Goal: Task Accomplishment & Management: Manage account settings

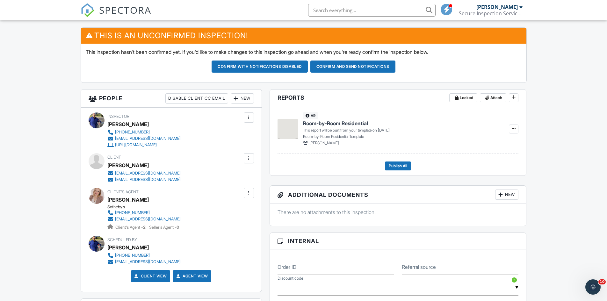
click at [250, 158] on div at bounding box center [249, 158] width 6 height 6
click at [192, 176] on li "Edit" at bounding box center [214, 178] width 71 height 16
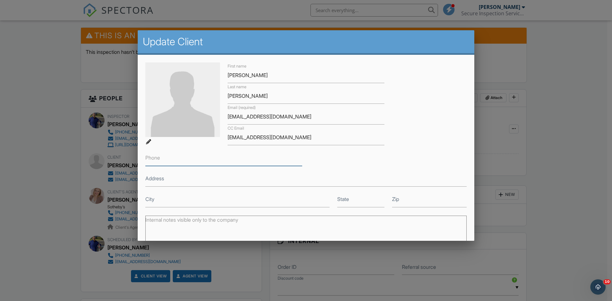
click at [233, 157] on input "Phone" at bounding box center [223, 158] width 157 height 16
type input "[PHONE_NUMBER]"
click at [403, 172] on input "Address" at bounding box center [305, 179] width 321 height 16
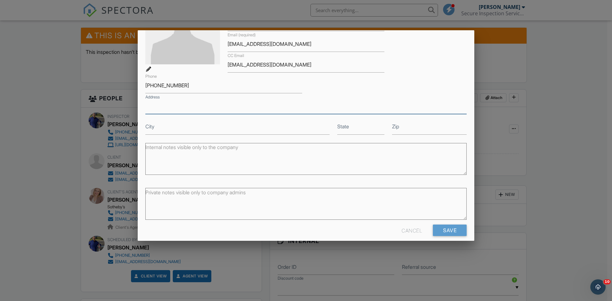
scroll to position [80, 0]
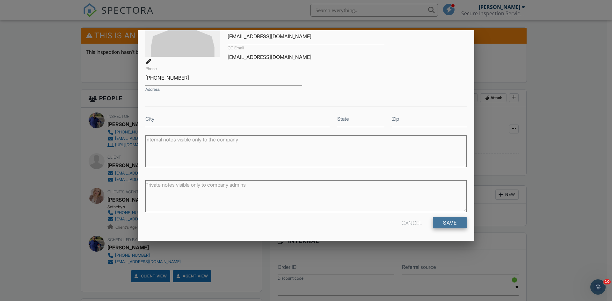
click at [446, 223] on input "Save" at bounding box center [450, 222] width 34 height 11
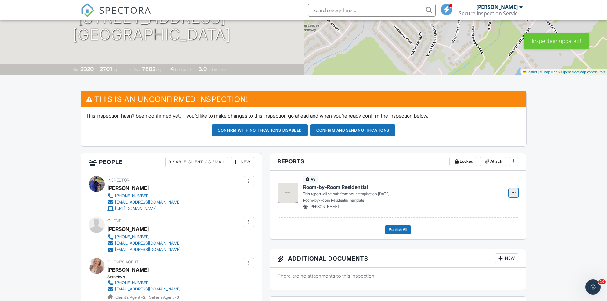
click at [514, 192] on icon at bounding box center [514, 192] width 4 height 4
click at [481, 224] on input "Delete Report" at bounding box center [481, 225] width 65 height 14
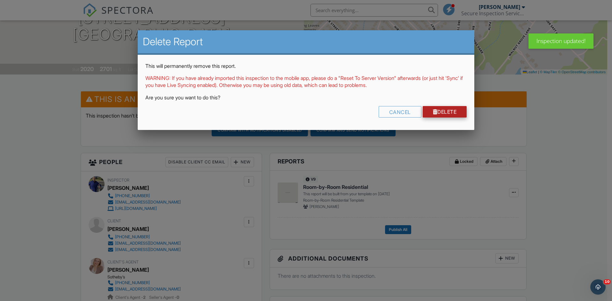
click at [441, 111] on link "Delete" at bounding box center [444, 111] width 44 height 11
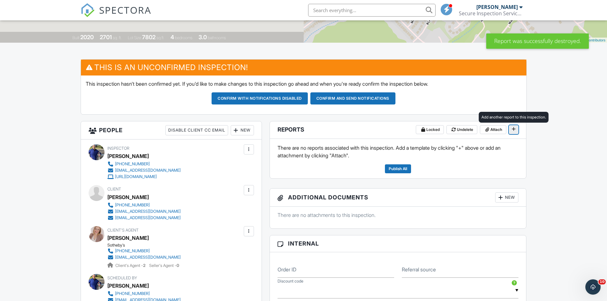
click at [514, 129] on icon at bounding box center [514, 129] width 4 height 4
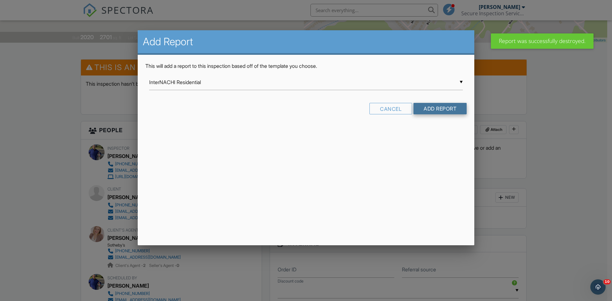
click at [443, 110] on input "Add Report" at bounding box center [439, 108] width 53 height 11
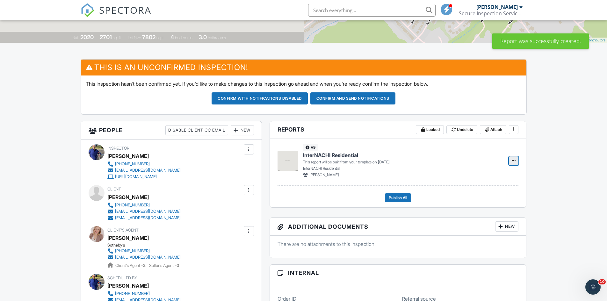
click at [511, 161] on span at bounding box center [513, 160] width 6 height 6
click at [479, 192] on input "Delete Report" at bounding box center [481, 193] width 65 height 14
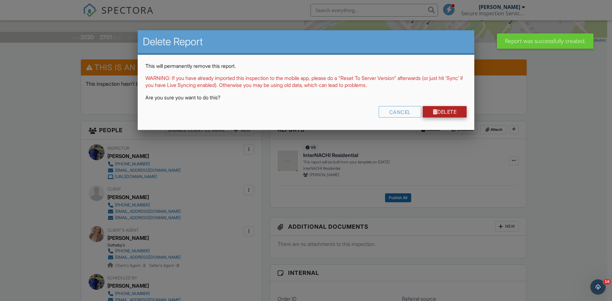
click at [452, 113] on link "Delete" at bounding box center [444, 111] width 44 height 11
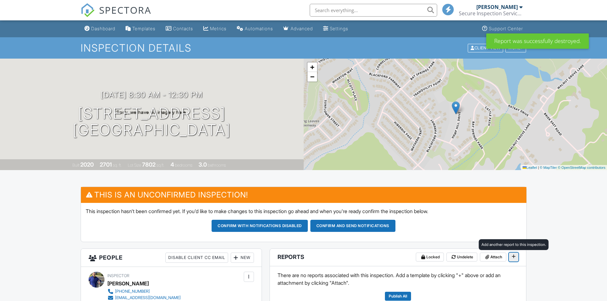
click at [511, 256] on span at bounding box center [513, 256] width 6 height 6
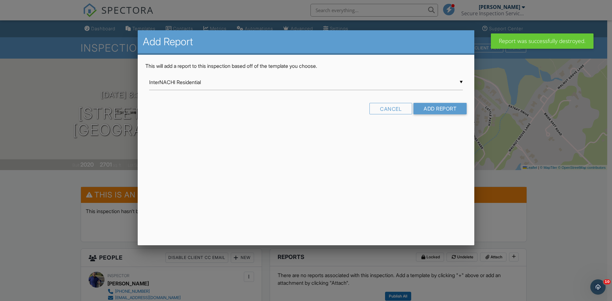
click at [461, 82] on div "▼ InterNACHI Residential InterNACHI Residential Residential Template Room-by-Ro…" at bounding box center [305, 83] width 313 height 16
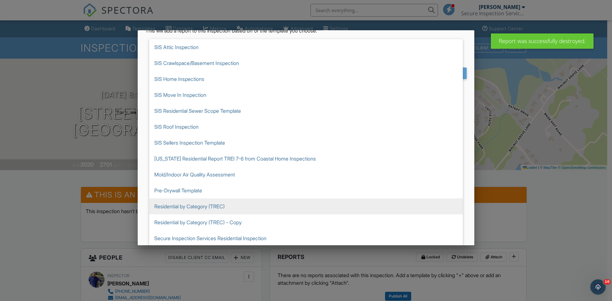
scroll to position [36, 0]
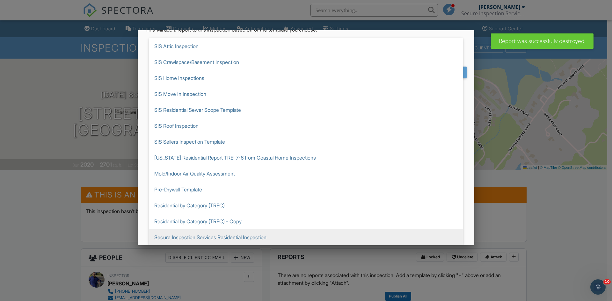
click at [260, 236] on span "Secure Inspection Services Residential Inspection" at bounding box center [305, 237] width 313 height 16
type input "Secure Inspection Services Residential Inspection"
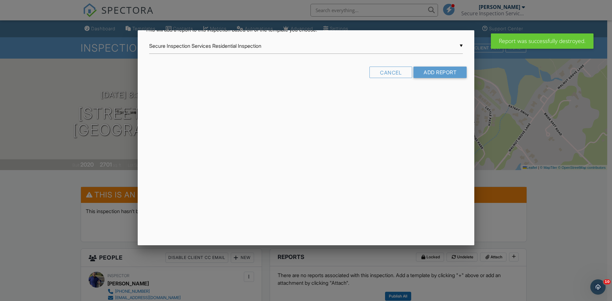
scroll to position [0, 0]
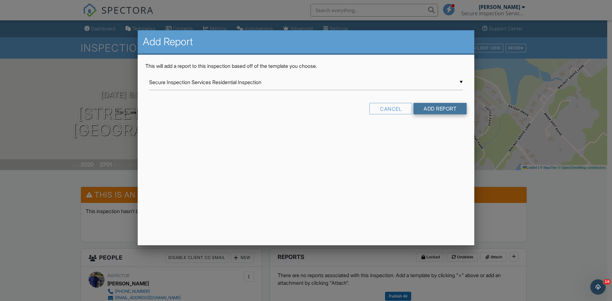
click at [444, 109] on input "Add Report" at bounding box center [439, 108] width 53 height 11
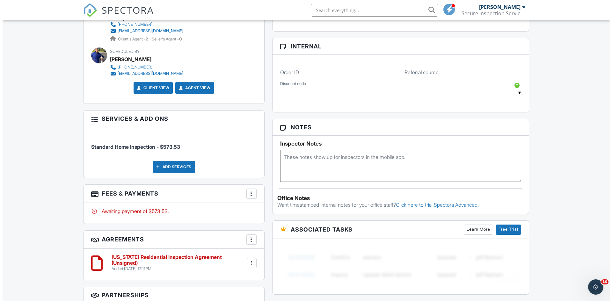
scroll to position [350, 0]
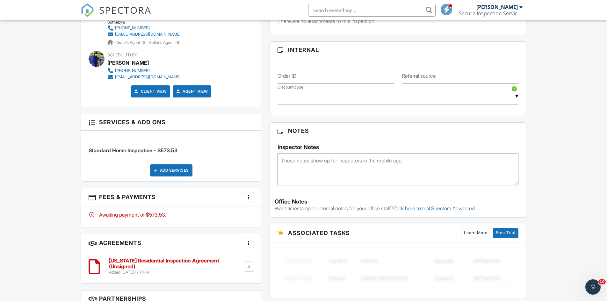
click at [165, 169] on div "Add Services" at bounding box center [171, 170] width 42 height 12
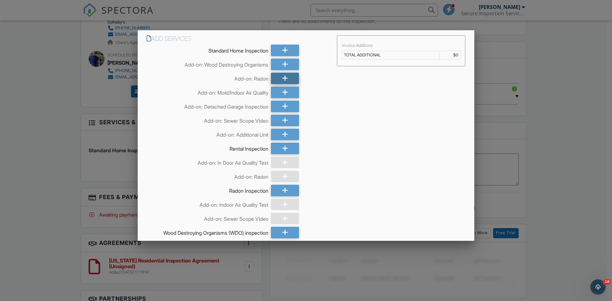
click at [282, 76] on icon at bounding box center [285, 78] width 6 height 11
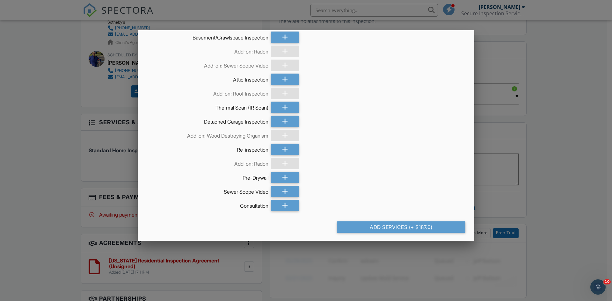
scroll to position [295, 0]
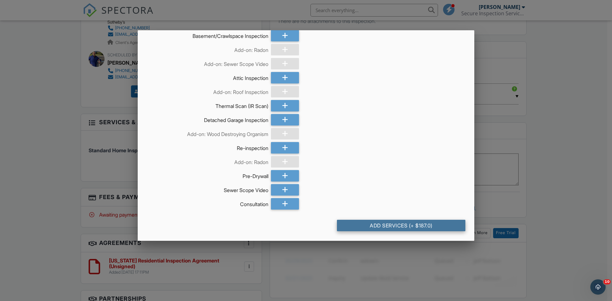
click at [383, 226] on div "Add Services (+ $187.0)" at bounding box center [401, 225] width 128 height 11
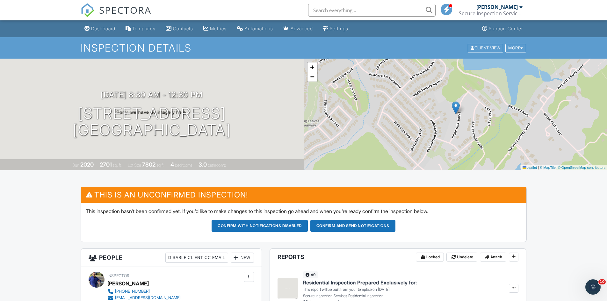
click at [271, 125] on div "09/29/2025 8:30 am - 12:30 pm 1733 Hemp Hill Dr Lexington, KY 40509" at bounding box center [152, 114] width 304 height 48
drag, startPoint x: 270, startPoint y: 125, endPoint x: 265, endPoint y: 116, distance: 10.9
click at [265, 116] on div "09/29/2025 8:30 am - 12:30 pm 1733 Hemp Hill Dr Lexington, KY 40509" at bounding box center [152, 114] width 304 height 48
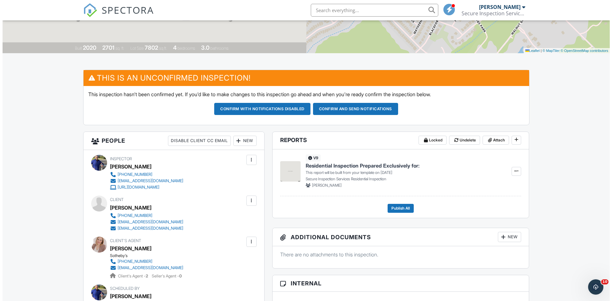
scroll to position [127, 0]
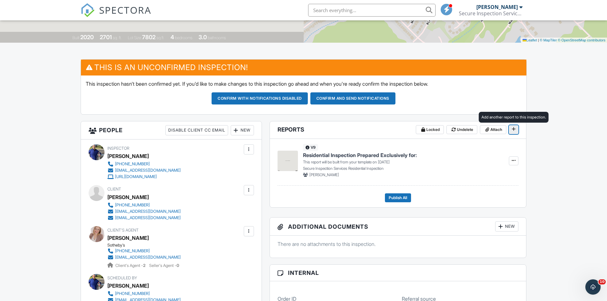
click at [514, 130] on icon at bounding box center [514, 129] width 4 height 4
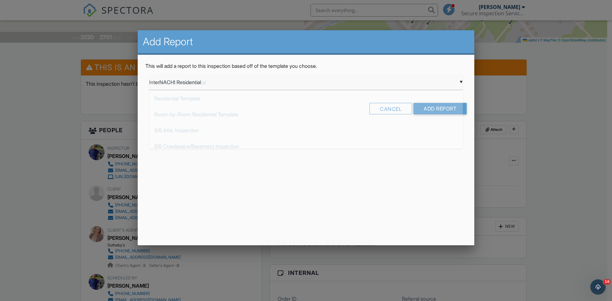
click at [461, 82] on div "▼ InterNACHI Residential InterNACHI Residential Residential Template Room-by-Ro…" at bounding box center [305, 83] width 313 height 16
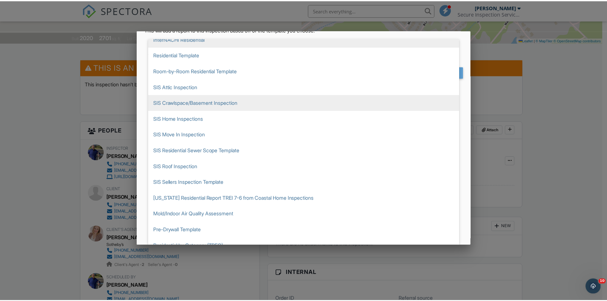
scroll to position [0, 0]
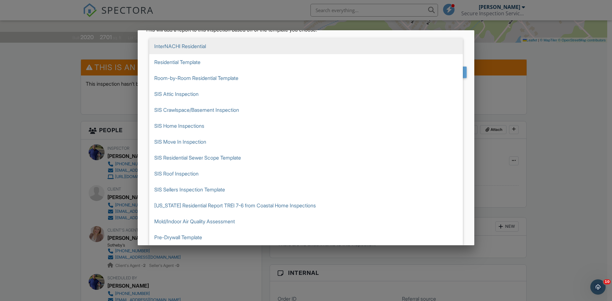
click at [527, 49] on div at bounding box center [306, 156] width 612 height 376
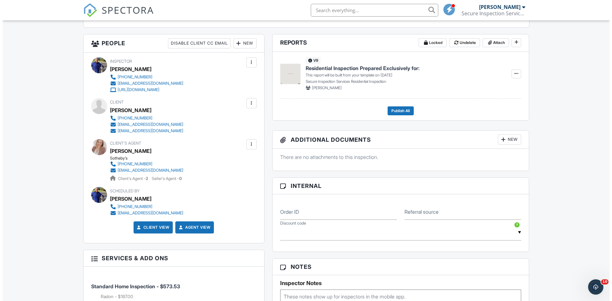
scroll to position [191, 0]
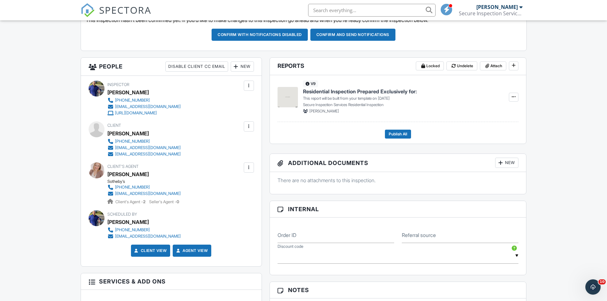
click at [511, 162] on div "New" at bounding box center [506, 163] width 23 height 10
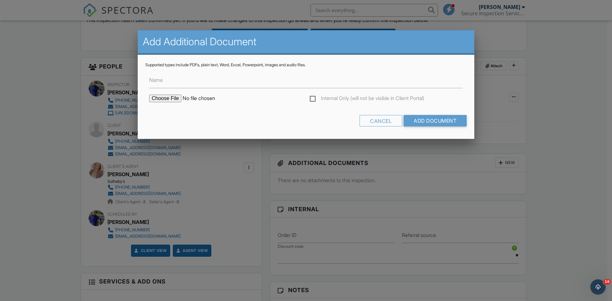
click at [170, 98] on input "file" at bounding box center [203, 99] width 108 height 8
type input "C:\fakepath\Secure Inspections 250-500 90 Day Plan FINAL.docx"
click at [162, 80] on label "Name" at bounding box center [156, 79] width 14 height 7
click at [0, 0] on input "Name" at bounding box center [0, 0] width 0 height 0
click at [184, 81] on input "Name" at bounding box center [305, 81] width 313 height 16
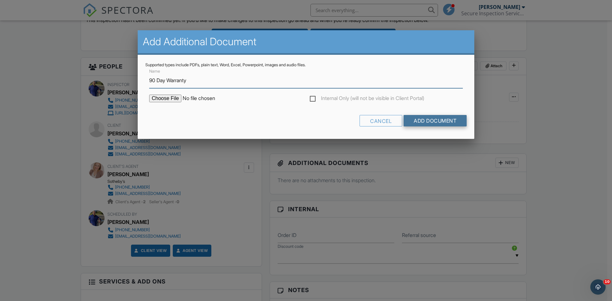
type input "90 Day Warranty"
click at [428, 122] on input "Add Document" at bounding box center [434, 120] width 63 height 11
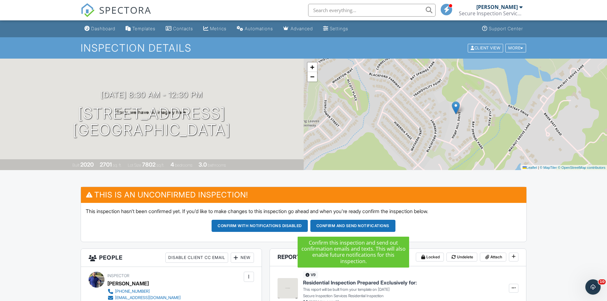
click at [355, 226] on button "Confirm and send notifications" at bounding box center [352, 226] width 85 height 12
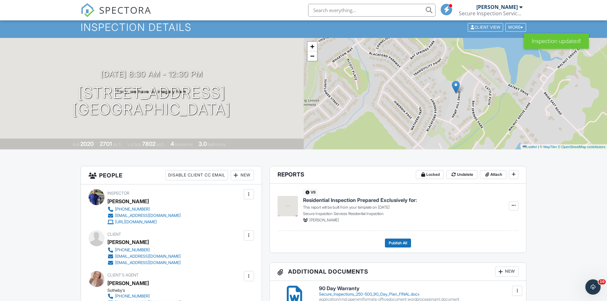
scroll to position [32, 0]
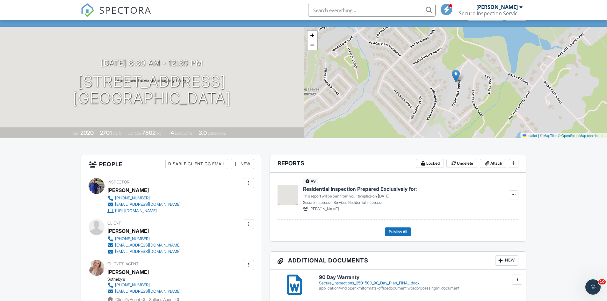
click at [385, 189] on span "Residential Inspection Prepared Exclusively for:" at bounding box center [360, 188] width 114 height 7
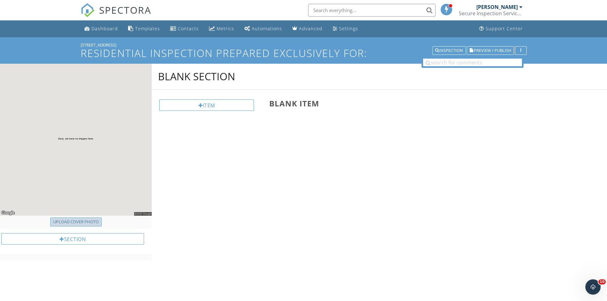
click at [82, 222] on div "Upload cover photo" at bounding box center [76, 222] width 46 height 6
